Goal: Check status: Check status

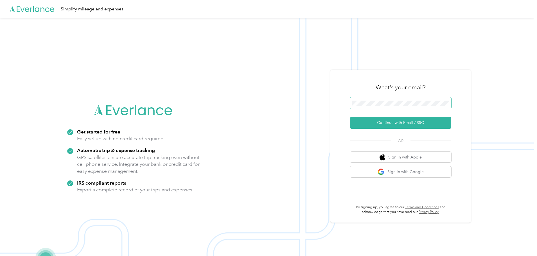
click at [264, 99] on span at bounding box center [400, 103] width 101 height 12
click at [264, 111] on button "Continue with Email / SSO" at bounding box center [400, 123] width 101 height 12
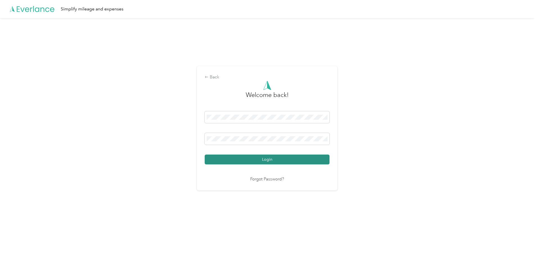
click at [258, 111] on button "Login" at bounding box center [267, 160] width 125 height 10
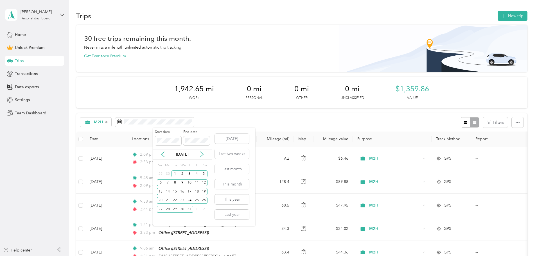
click at [203, 111] on icon at bounding box center [202, 154] width 6 height 6
click at [194, 111] on div "1" at bounding box center [196, 173] width 7 height 7
click at [161, 111] on div "31" at bounding box center [160, 218] width 7 height 7
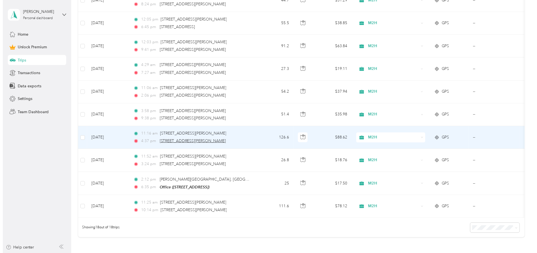
scroll to position [393, 0]
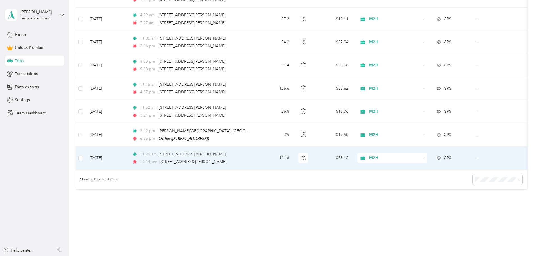
click at [127, 111] on td "[DATE]" at bounding box center [106, 158] width 42 height 23
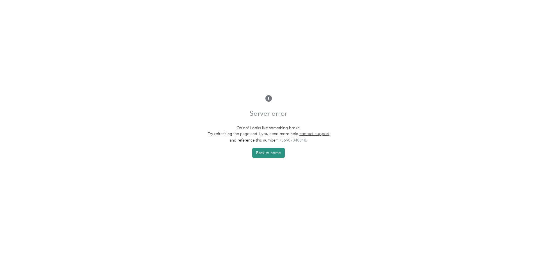
click at [264, 111] on button "Back to home" at bounding box center [268, 153] width 33 height 10
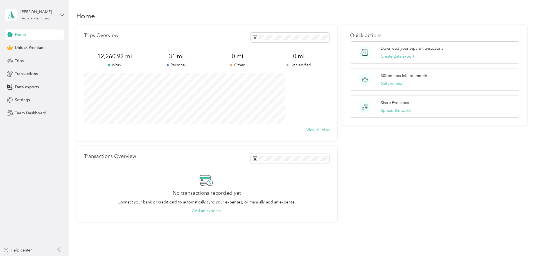
click at [19, 36] on span "Home" at bounding box center [20, 35] width 11 height 6
click at [252, 71] on icon at bounding box center [254, 70] width 6 height 6
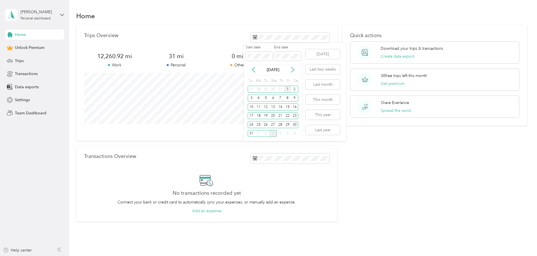
click at [288, 90] on div "1" at bounding box center [287, 89] width 7 height 7
click at [251, 131] on div "31" at bounding box center [250, 133] width 7 height 7
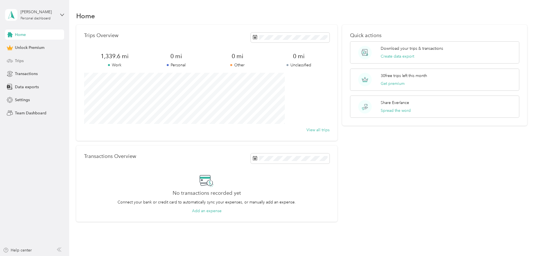
click at [20, 59] on span "Trips" at bounding box center [19, 61] width 9 height 6
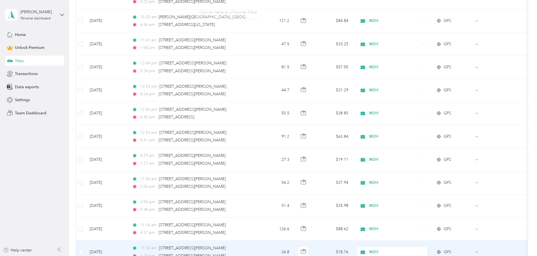
scroll to position [408, 0]
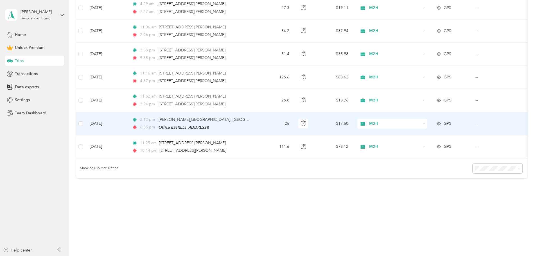
click at [127, 123] on td "[DATE]" at bounding box center [106, 123] width 42 height 23
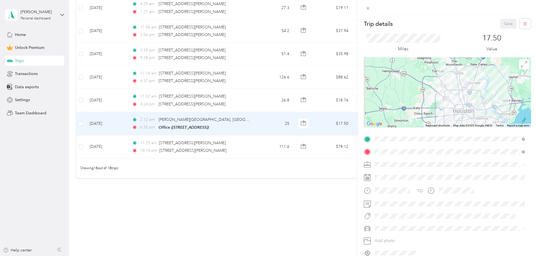
drag, startPoint x: 130, startPoint y: 98, endPoint x: 134, endPoint y: 98, distance: 4.2
click at [130, 98] on div "Trip details Save This trip cannot be edited because it is either under review,…" at bounding box center [268, 128] width 537 height 256
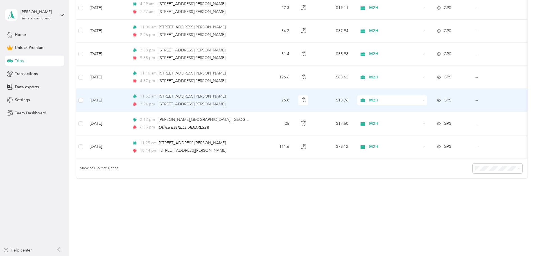
click at [127, 98] on td "[DATE]" at bounding box center [106, 100] width 42 height 23
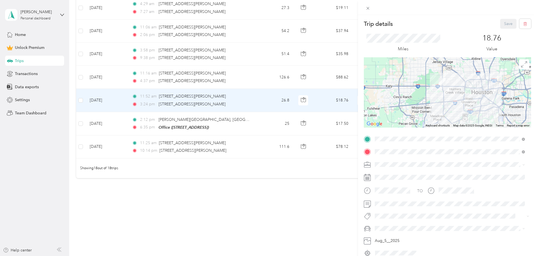
click at [138, 74] on div "Trip details Save This trip cannot be edited because it is either under review,…" at bounding box center [268, 128] width 537 height 256
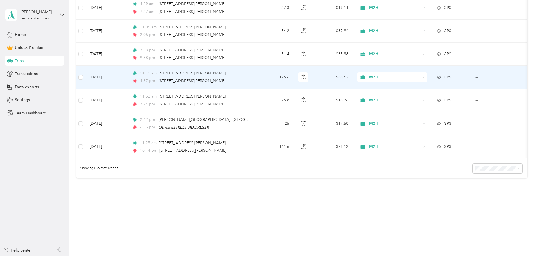
click at [127, 74] on td "[DATE]" at bounding box center [106, 77] width 42 height 23
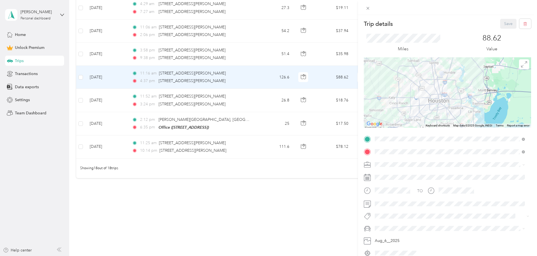
click at [138, 53] on div "Trip details Save This trip cannot be edited because it is either under review,…" at bounding box center [268, 128] width 537 height 256
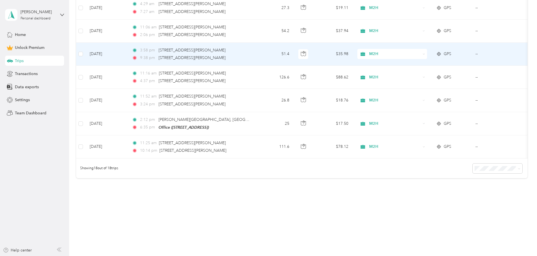
click at [127, 52] on td "[DATE]" at bounding box center [106, 54] width 42 height 23
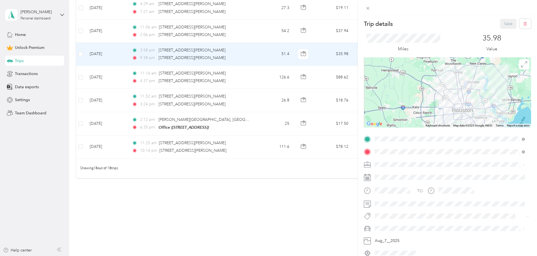
click at [187, 216] on div "Trip details Save This trip cannot be edited because it is either under review,…" at bounding box center [268, 128] width 537 height 256
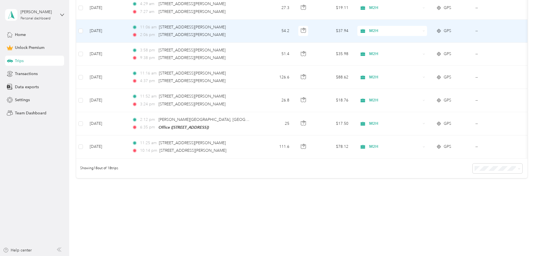
click at [127, 27] on td "[DATE]" at bounding box center [106, 31] width 42 height 23
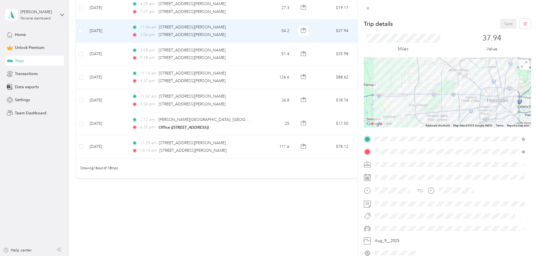
drag, startPoint x: 217, startPoint y: 215, endPoint x: 194, endPoint y: 189, distance: 34.4
click at [217, 215] on div "Trip details Save This trip cannot be edited because it is either under review,…" at bounding box center [268, 128] width 537 height 256
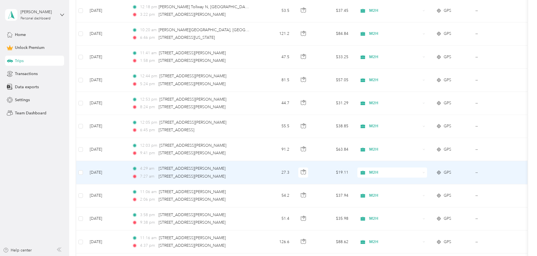
scroll to position [212, 0]
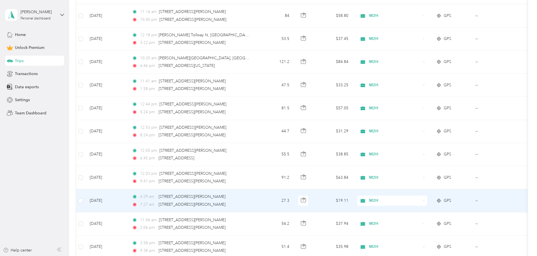
click at [127, 200] on td "[DATE]" at bounding box center [106, 200] width 42 height 23
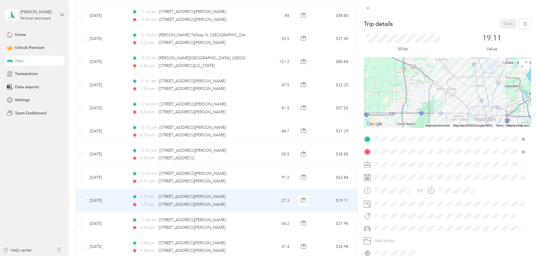
click at [137, 175] on div "Trip details Save This trip cannot be edited because it is either under review,…" at bounding box center [268, 128] width 537 height 256
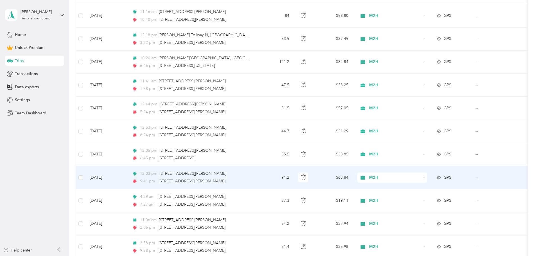
click at [127, 176] on td "[DATE]" at bounding box center [106, 177] width 42 height 23
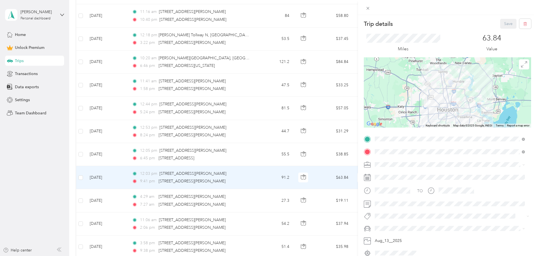
click at [138, 152] on div "Trip details Save This trip cannot be edited because it is either under review,…" at bounding box center [268, 128] width 537 height 256
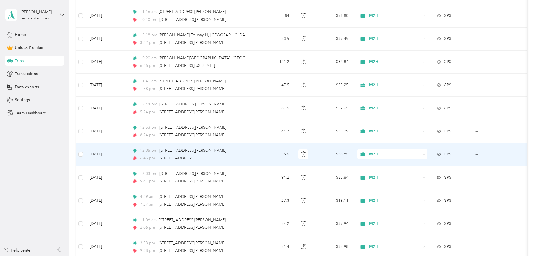
click at [127, 152] on td "[DATE]" at bounding box center [106, 154] width 42 height 23
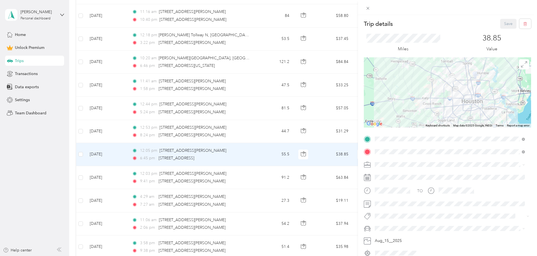
click at [136, 152] on div "Trip details Save This trip cannot be edited because it is either under review,…" at bounding box center [268, 128] width 537 height 256
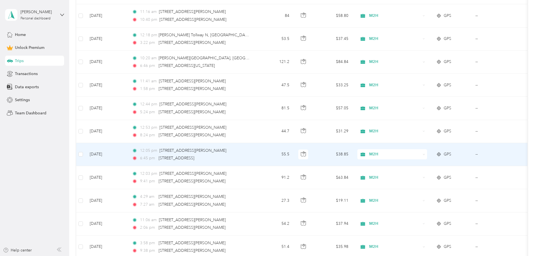
click at [127, 158] on td "[DATE]" at bounding box center [106, 154] width 42 height 23
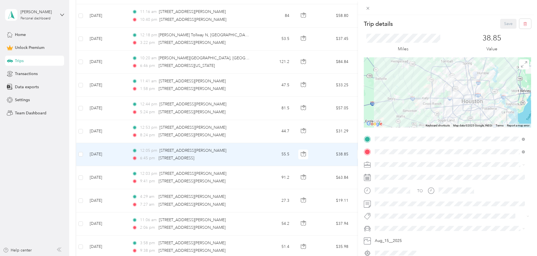
click at [137, 133] on div "Trip details Save This trip cannot be edited because it is either under review,…" at bounding box center [268, 128] width 537 height 256
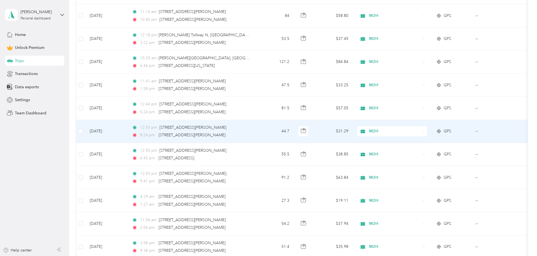
click at [127, 132] on td "[DATE]" at bounding box center [106, 131] width 42 height 23
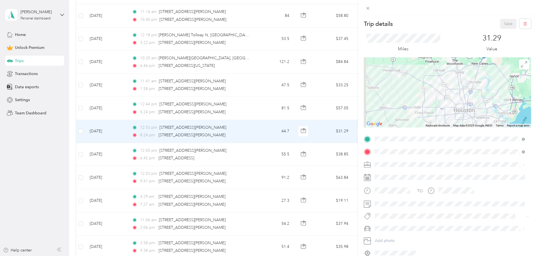
click at [133, 108] on div "Trip details Save This trip cannot be edited because it is either under review,…" at bounding box center [268, 128] width 537 height 256
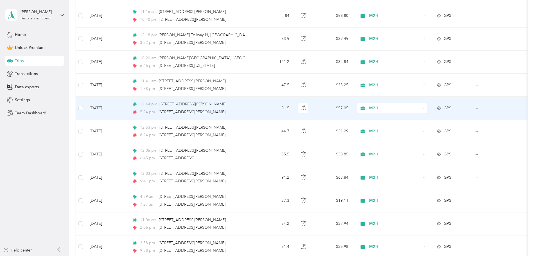
click at [127, 106] on td "[DATE]" at bounding box center [106, 108] width 42 height 23
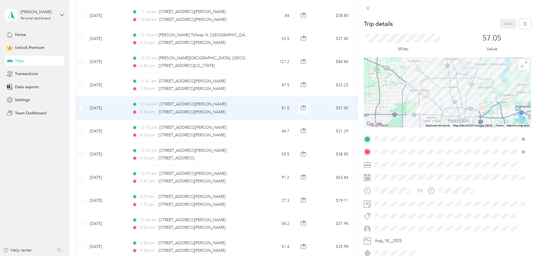
click at [137, 91] on div "Trip details Save This trip cannot be edited because it is either under review,…" at bounding box center [268, 128] width 537 height 256
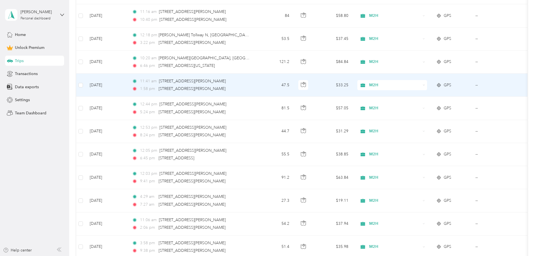
click at [127, 83] on td "[DATE]" at bounding box center [106, 85] width 42 height 23
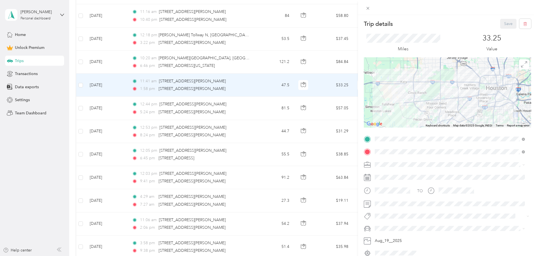
click at [135, 61] on div "Trip details Save This trip cannot be edited because it is either under review,…" at bounding box center [268, 128] width 537 height 256
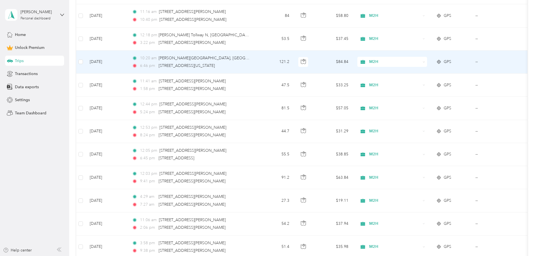
click at [127, 61] on td "[DATE]" at bounding box center [106, 62] width 42 height 23
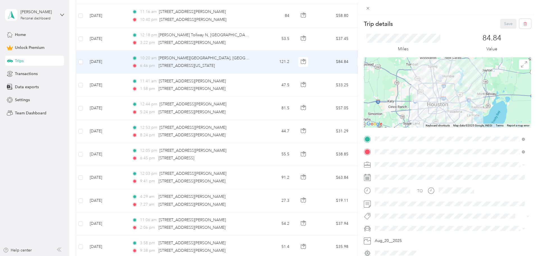
click at [137, 38] on div "Trip details Save This trip cannot be edited because it is either under review,…" at bounding box center [268, 128] width 537 height 256
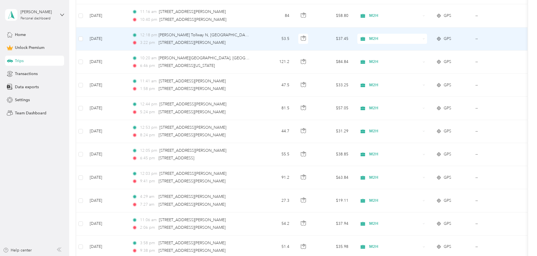
click at [127, 38] on td "[DATE]" at bounding box center [106, 39] width 42 height 23
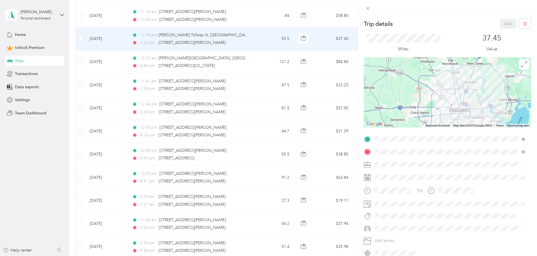
click at [128, 17] on div "Trip details Save This trip cannot be edited because it is either under review,…" at bounding box center [268, 128] width 537 height 256
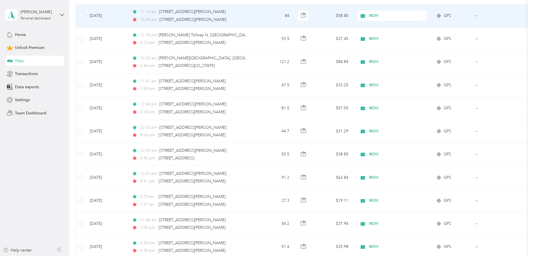
click at [127, 17] on td "[DATE]" at bounding box center [106, 15] width 42 height 23
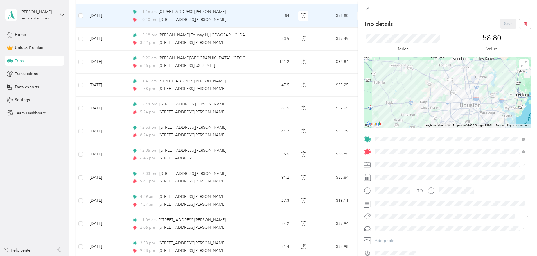
click at [90, 141] on div "Trip details Save This trip cannot be edited because it is either under review,…" at bounding box center [268, 128] width 537 height 256
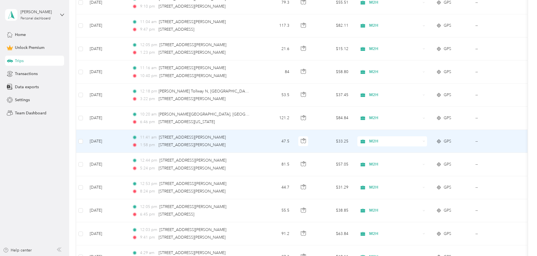
scroll to position [71, 0]
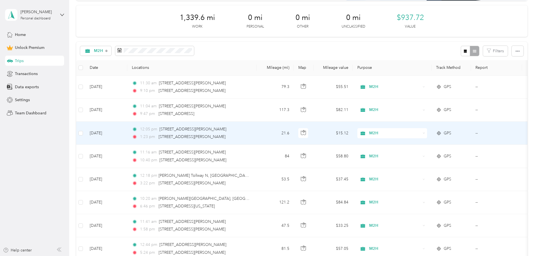
click at [127, 133] on td "[DATE]" at bounding box center [106, 133] width 42 height 23
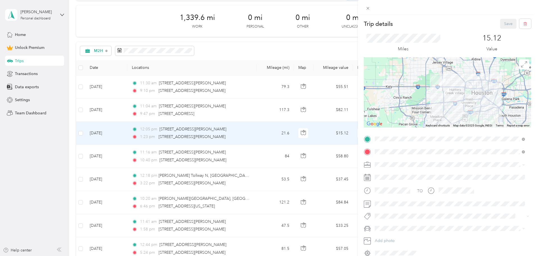
click at [140, 108] on div "Trip details Save This trip cannot be edited because it is either under review,…" at bounding box center [268, 128] width 537 height 256
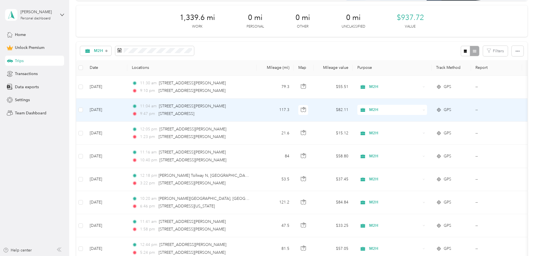
click at [127, 109] on td "[DATE]" at bounding box center [106, 110] width 42 height 23
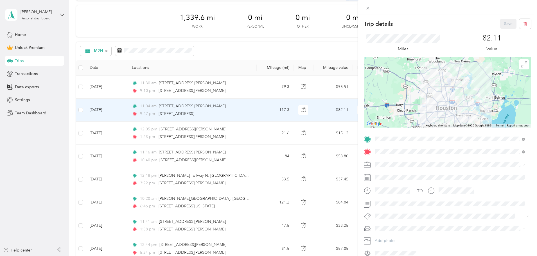
click at [141, 91] on div "Trip details Save This trip cannot be edited because it is either under review,…" at bounding box center [268, 128] width 537 height 256
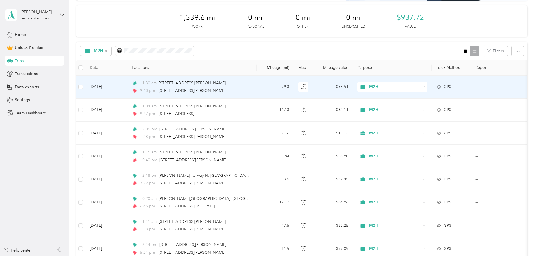
click at [127, 88] on td "[DATE]" at bounding box center [106, 87] width 42 height 23
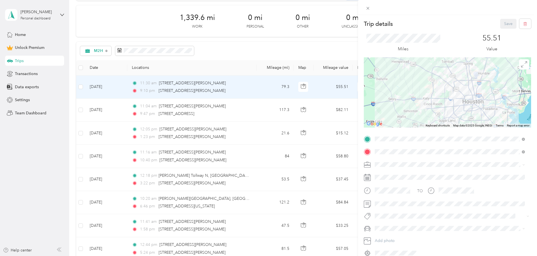
click at [140, 53] on div "Trip details Save This trip cannot be edited because it is either under review,…" at bounding box center [268, 128] width 537 height 256
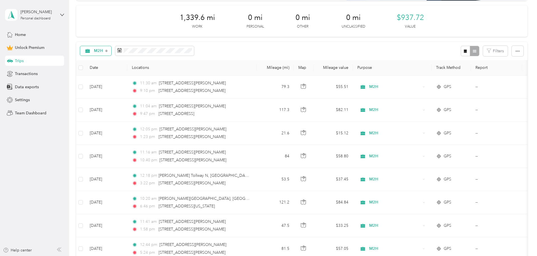
click at [103, 52] on span "M2H" at bounding box center [98, 51] width 9 height 4
click at [143, 110] on span "PJs Sol" at bounding box center [142, 110] width 23 height 6
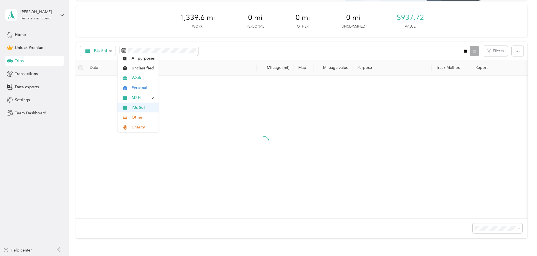
scroll to position [15, 0]
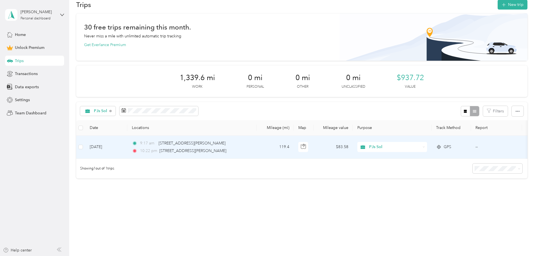
click at [127, 140] on td "Aug 23, 2025" at bounding box center [106, 147] width 42 height 23
